Goal: Task Accomplishment & Management: Use online tool/utility

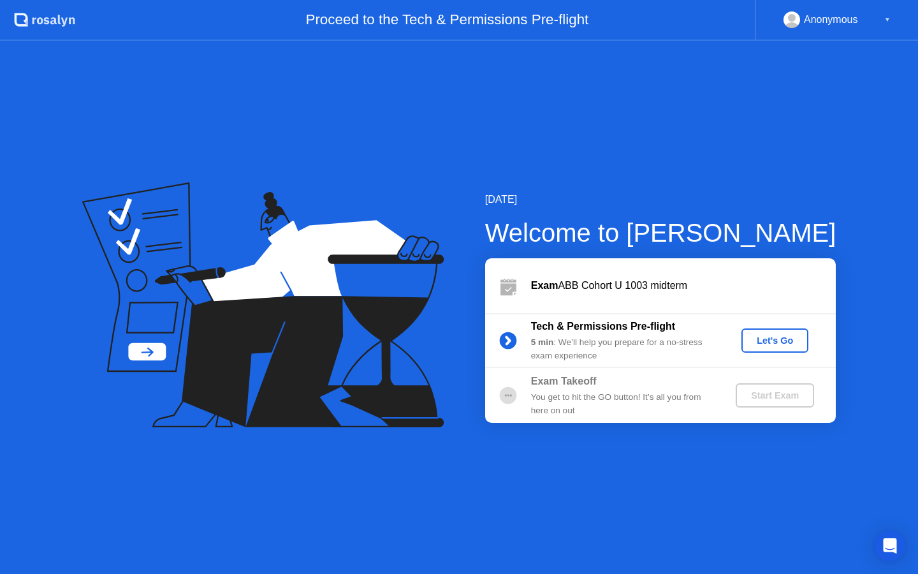
click at [770, 344] on div "Let's Go" at bounding box center [775, 340] width 57 height 10
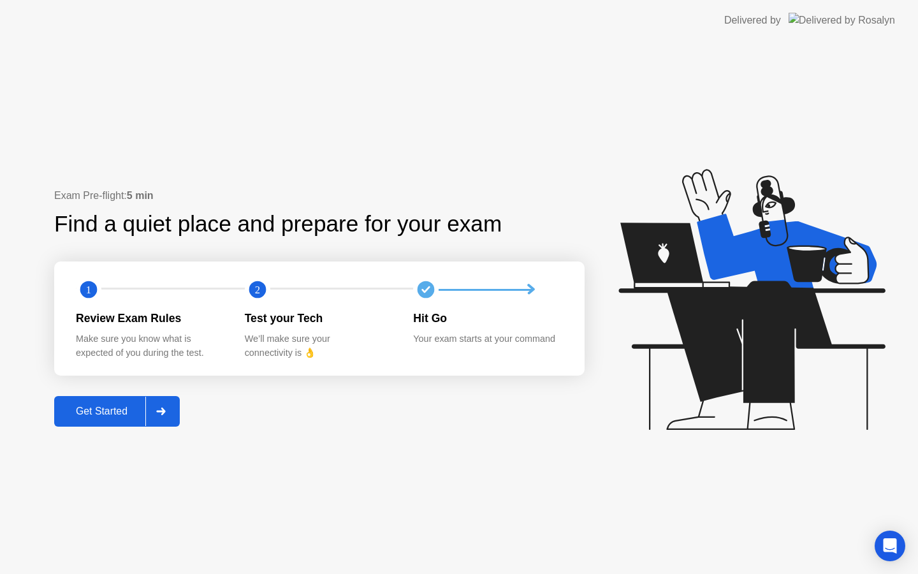
click at [107, 413] on div "Get Started" at bounding box center [101, 411] width 87 height 11
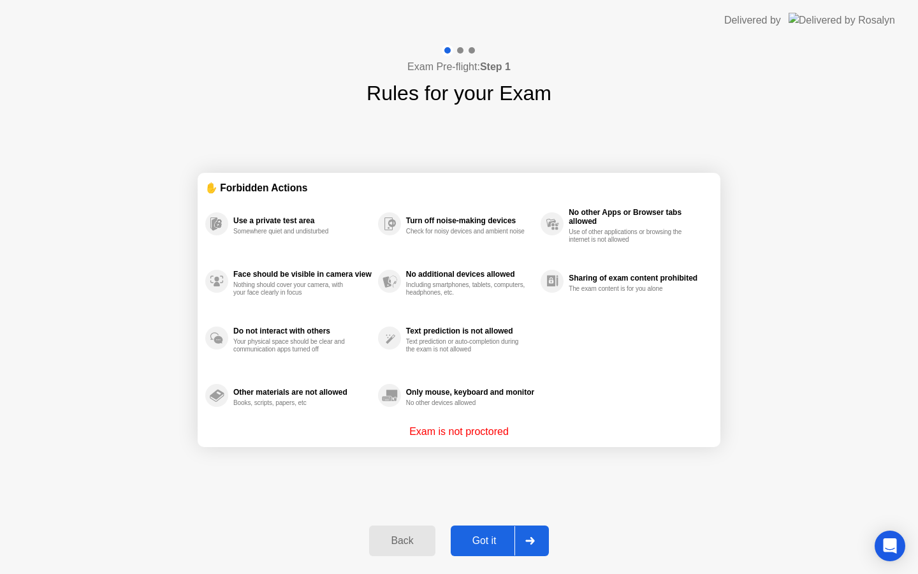
click at [493, 535] on div "Got it" at bounding box center [485, 540] width 60 height 11
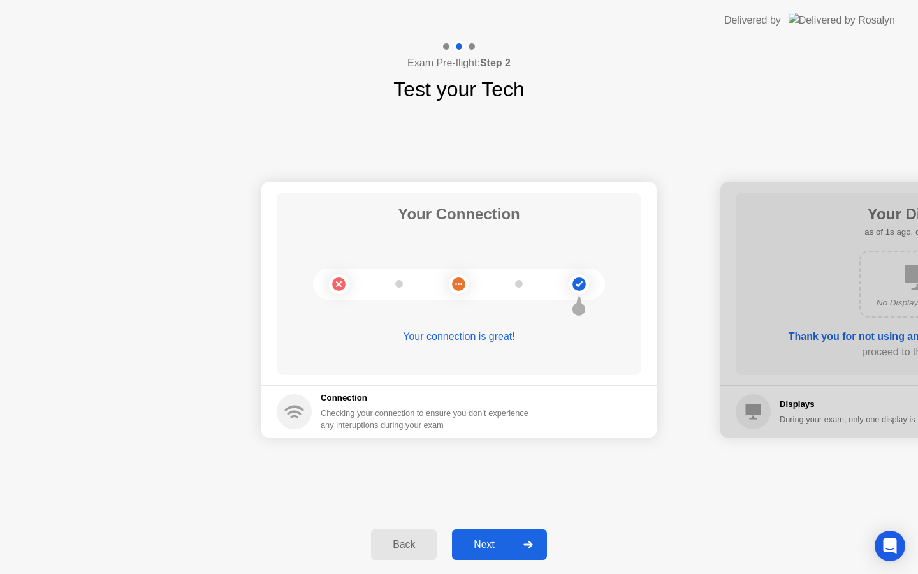
click at [511, 539] on div "Next" at bounding box center [484, 544] width 57 height 11
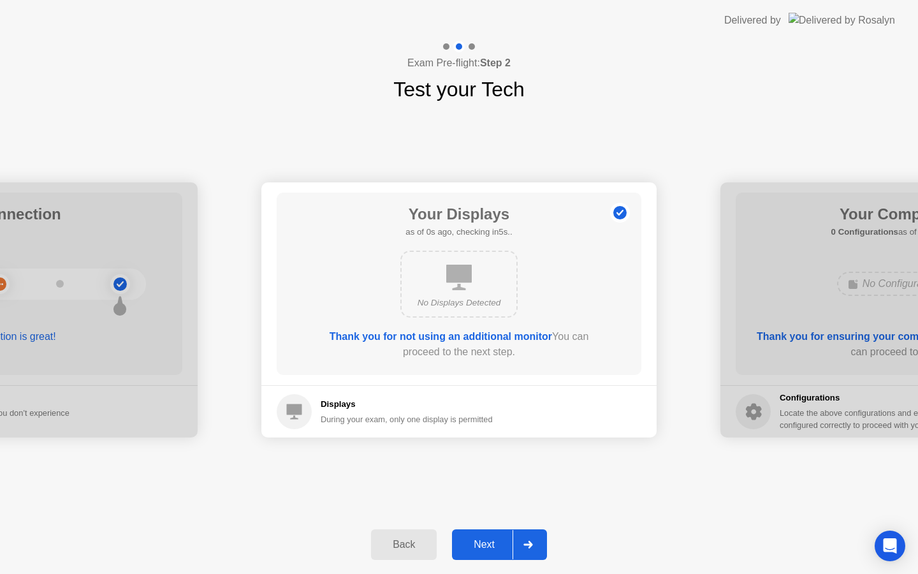
click at [511, 539] on div "Next" at bounding box center [484, 544] width 57 height 11
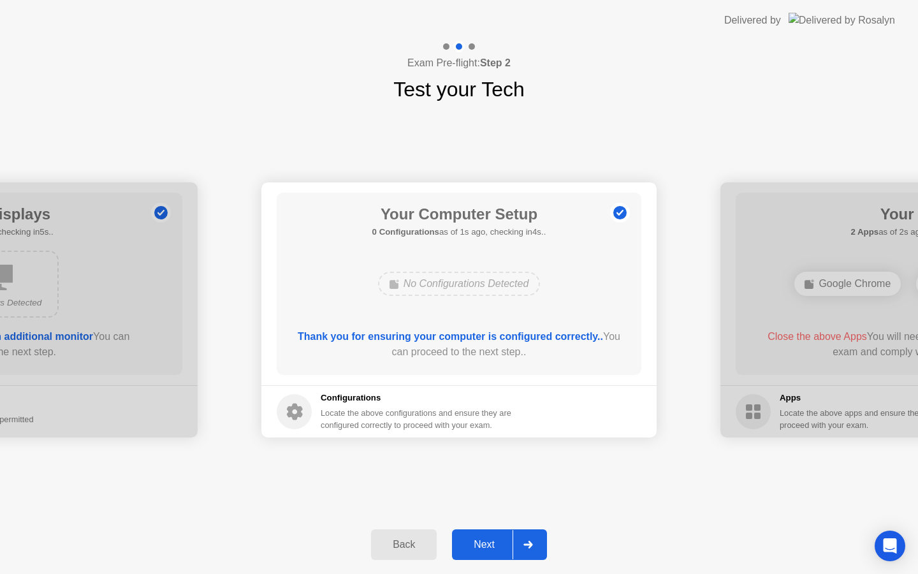
click at [512, 539] on div "Next" at bounding box center [484, 544] width 57 height 11
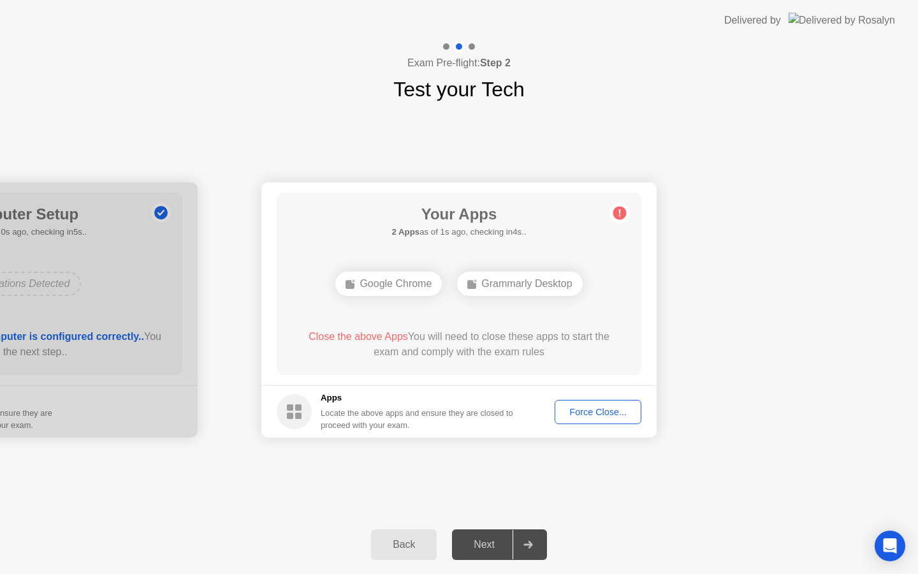
click at [598, 413] on div "Force Close..." at bounding box center [598, 412] width 78 height 10
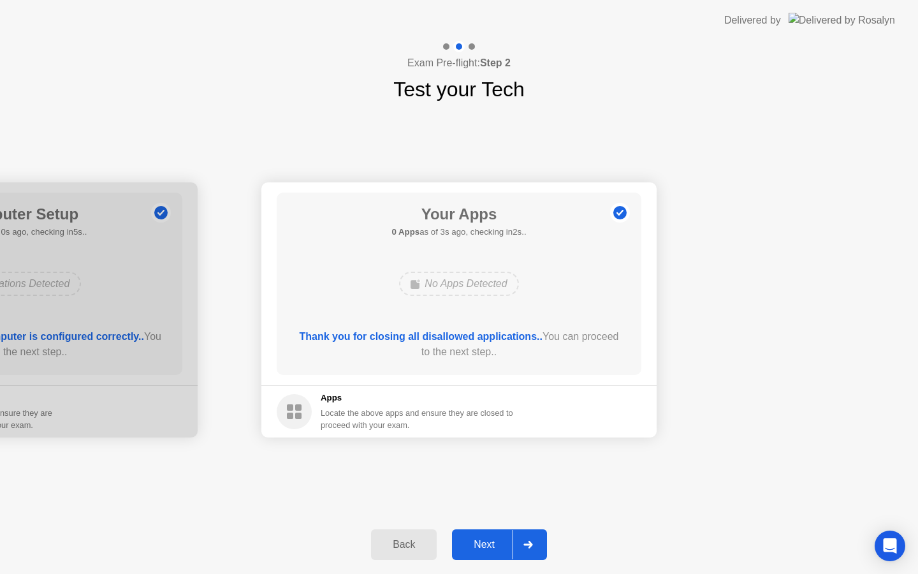
click at [522, 548] on div at bounding box center [528, 544] width 31 height 29
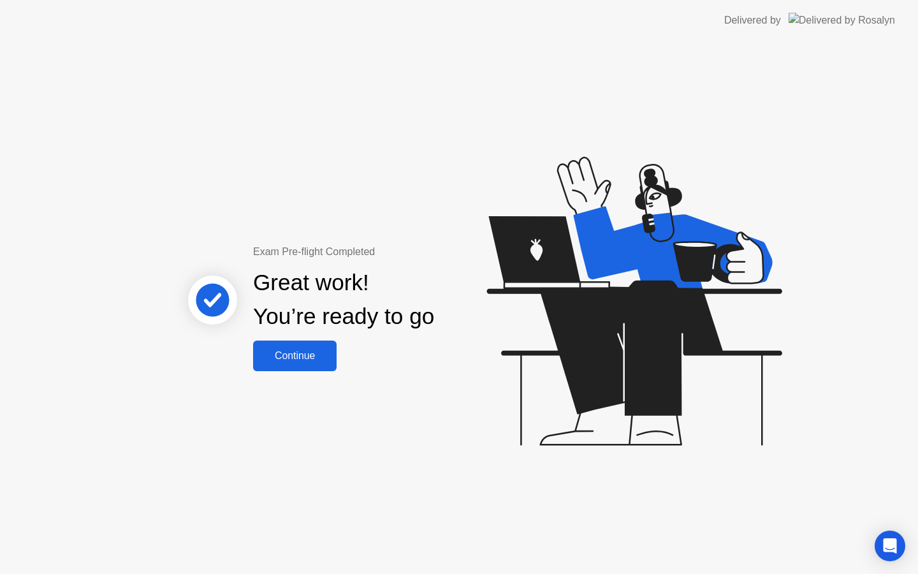
click at [318, 345] on button "Continue" at bounding box center [295, 356] width 84 height 31
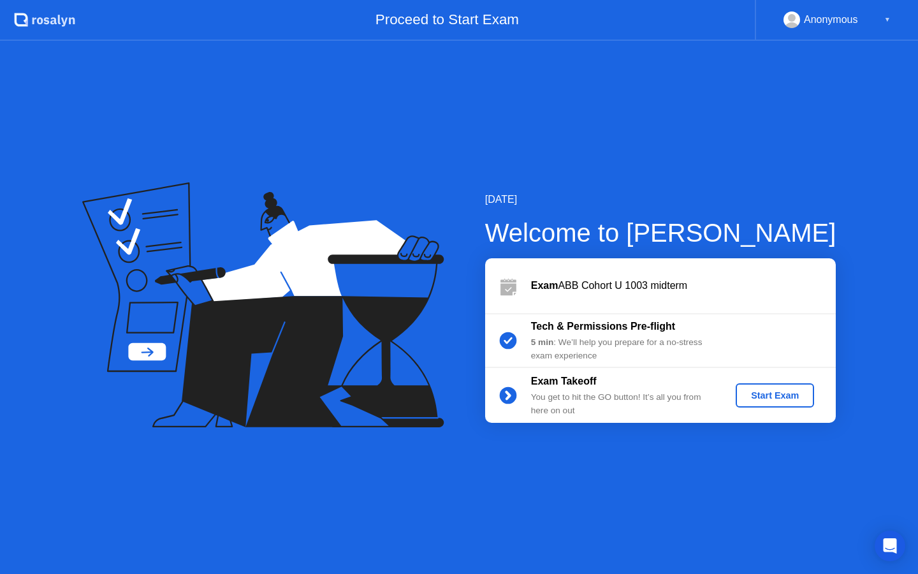
click at [751, 396] on div "Start Exam" at bounding box center [775, 395] width 68 height 10
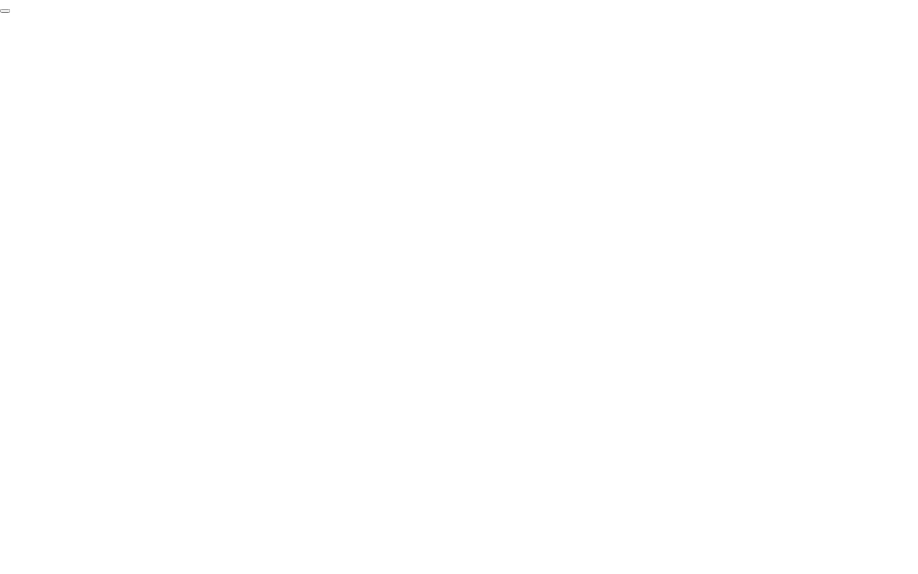
click div "End Proctoring Session"
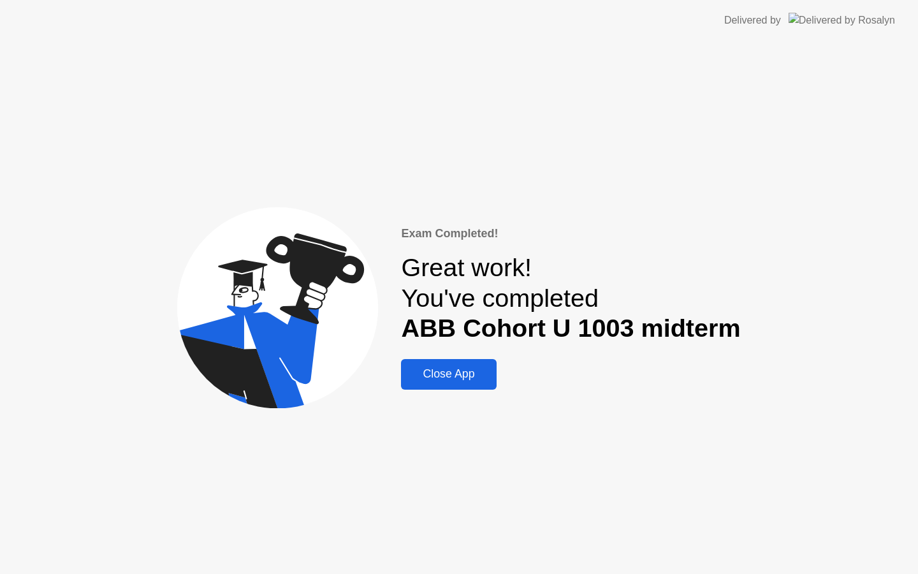
click at [499, 371] on div "Exam Completed! Great work! You've completed ABB Cohort U 1003 midterm Close App" at bounding box center [570, 307] width 339 height 165
click at [469, 372] on div "Close App" at bounding box center [448, 373] width 87 height 13
